Goal: Navigation & Orientation: Find specific page/section

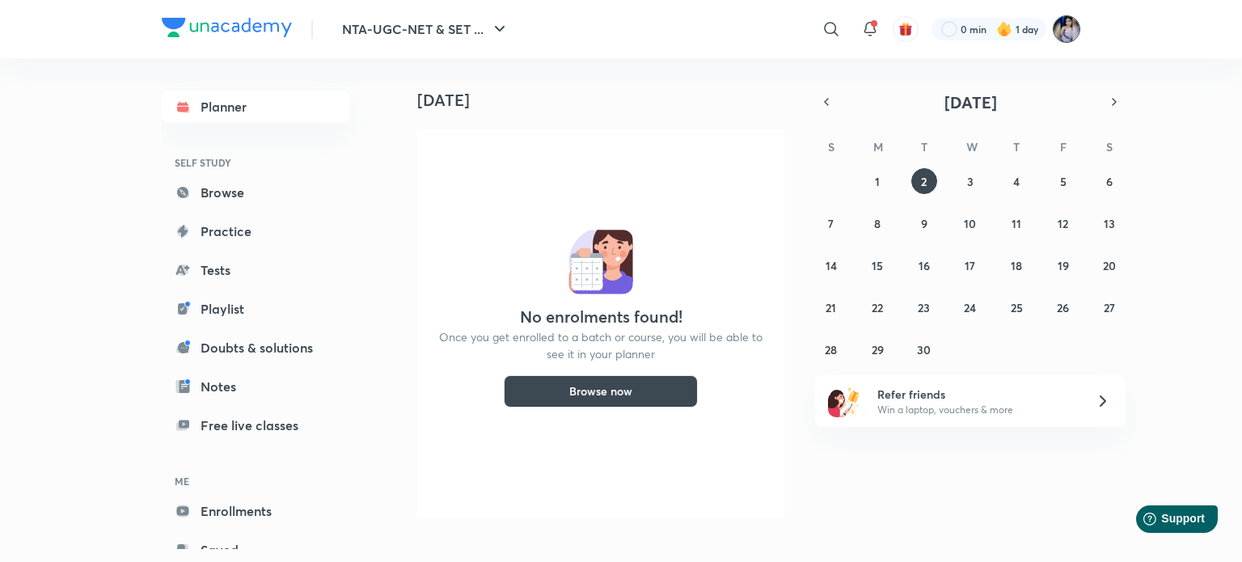
click at [1064, 27] on img at bounding box center [1066, 28] width 27 height 27
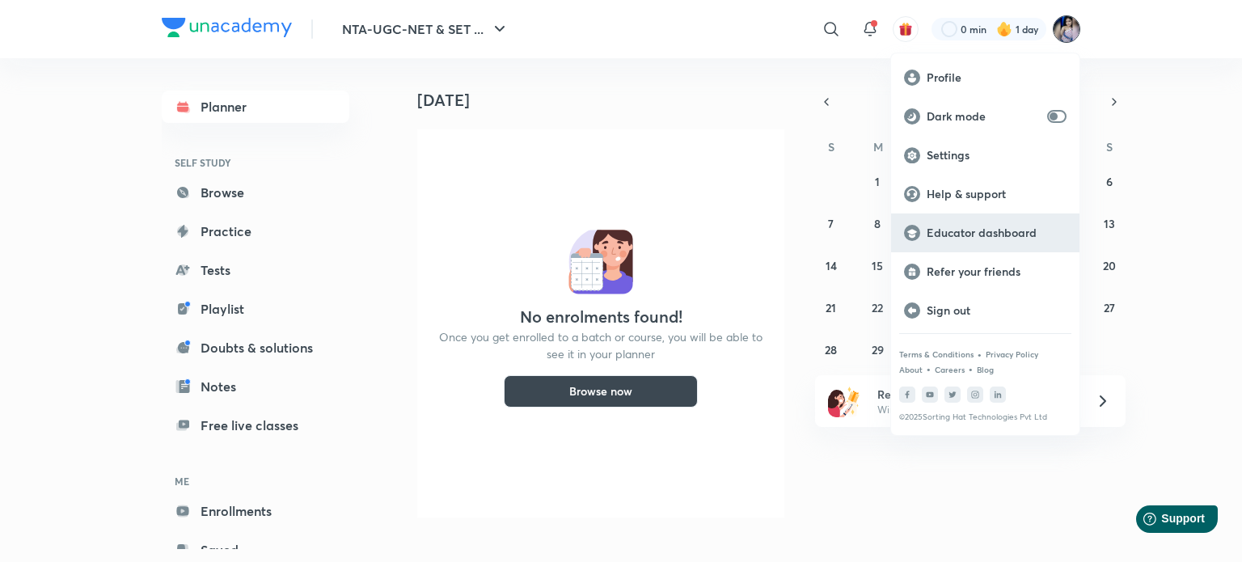
click at [1003, 235] on p "Educator dashboard" at bounding box center [997, 233] width 140 height 15
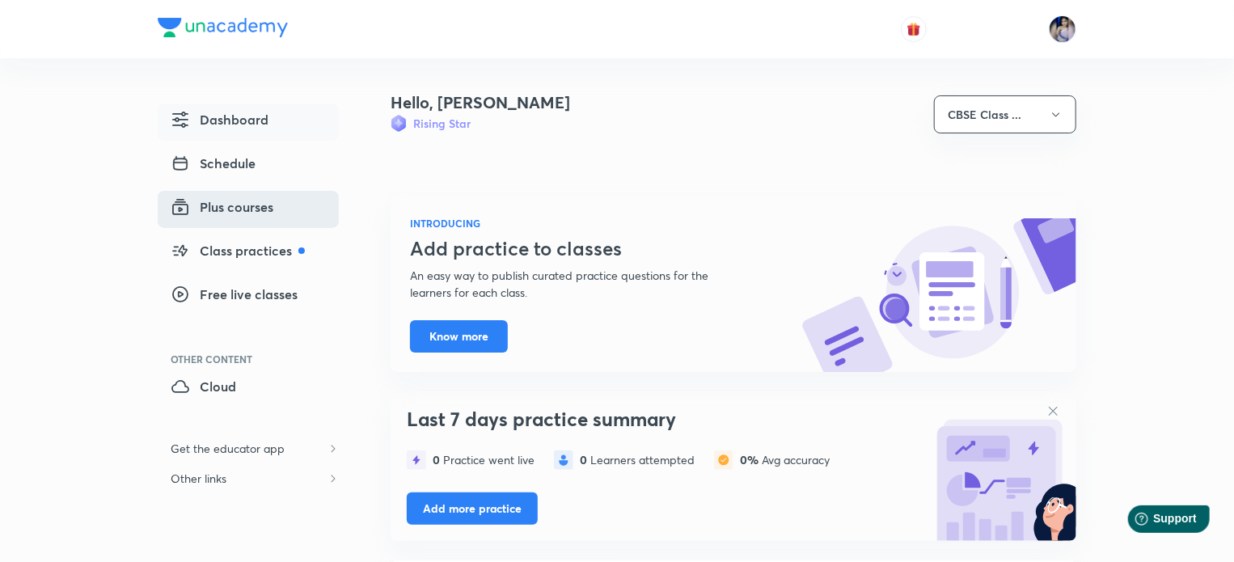
click at [230, 206] on span "Plus courses" at bounding box center [222, 206] width 103 height 19
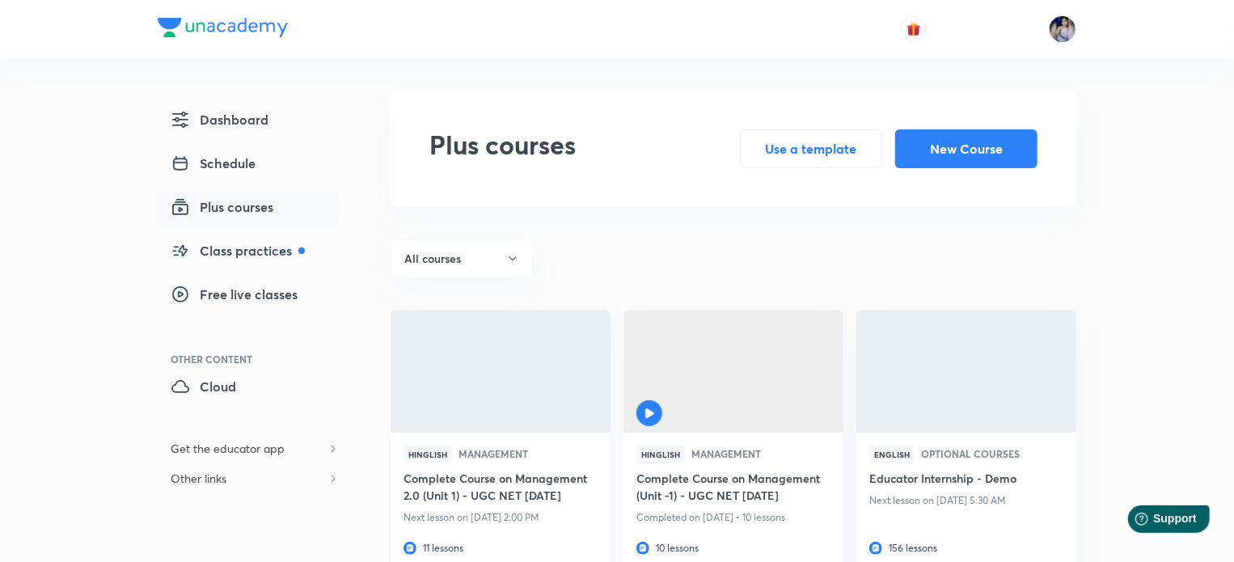
click at [495, 492] on h6 "Complete Course on Management 2.0 (Unit 1) - UGC NET [DATE]" at bounding box center [501, 488] width 194 height 37
